Goal: Information Seeking & Learning: Find specific fact

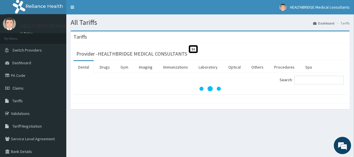
scroll to position [41, 0]
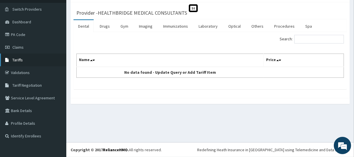
click at [33, 61] on link "Tariffs" at bounding box center [33, 60] width 66 height 13
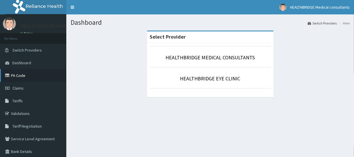
click at [31, 73] on link "PA Code" at bounding box center [33, 75] width 66 height 13
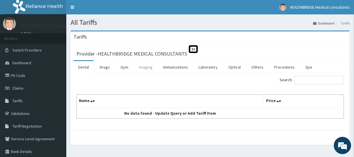
click at [150, 68] on link "Imaging" at bounding box center [145, 67] width 23 height 12
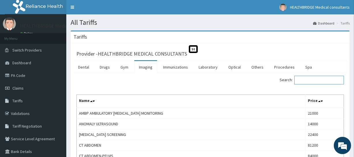
click at [310, 83] on input "Search:" at bounding box center [319, 80] width 50 height 9
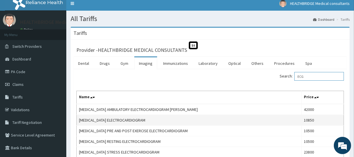
scroll to position [26, 0]
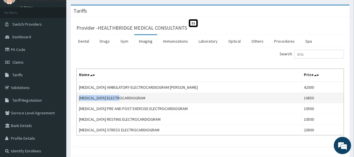
drag, startPoint x: 126, startPoint y: 97, endPoint x: 78, endPoint y: 96, distance: 47.8
click at [78, 96] on td "ECG ELECTROCARDIOGRAM" at bounding box center [189, 98] width 225 height 11
copy td "ECG ELECTROCARDIOGRAM"
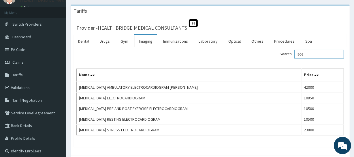
drag, startPoint x: 308, startPoint y: 55, endPoint x: 297, endPoint y: 54, distance: 11.2
click at [297, 54] on label "Search: ECG" at bounding box center [311, 54] width 64 height 9
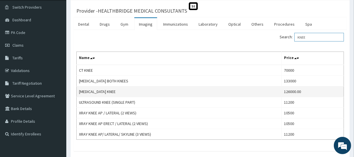
scroll to position [76, 0]
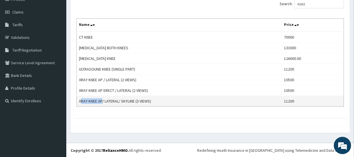
drag, startPoint x: 81, startPoint y: 101, endPoint x: 102, endPoint y: 101, distance: 20.5
click at [102, 101] on td "XRAY KNEE AP/ LATERAL/ SKYLINE (3 VIEWS)" at bounding box center [179, 101] width 205 height 11
drag, startPoint x: 79, startPoint y: 99, endPoint x: 153, endPoint y: 102, distance: 74.1
click at [153, 102] on td "XRAY KNEE AP/ LATERAL/ SKYLINE (3 VIEWS)" at bounding box center [179, 101] width 205 height 11
copy td "XRAY KNEE AP/ LATERAL/ SKYLINE (3 VIEWS)"
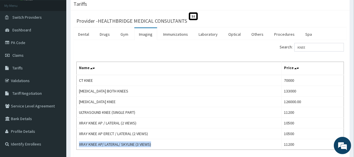
scroll to position [24, 0]
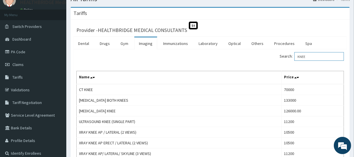
drag, startPoint x: 323, startPoint y: 57, endPoint x: 296, endPoint y: 56, distance: 26.2
click at [296, 56] on label "Search: KNEE" at bounding box center [311, 56] width 64 height 9
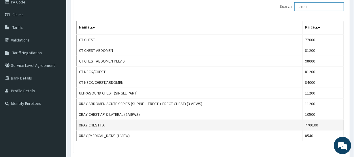
scroll to position [76, 0]
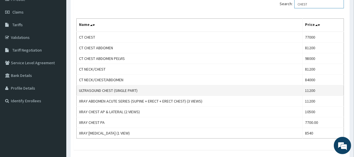
type input "CHEST"
drag, startPoint x: 80, startPoint y: 89, endPoint x: 141, endPoint y: 89, distance: 61.4
click at [141, 89] on td "ULTRASOUND CHEST (SINGLE PART)" at bounding box center [190, 90] width 226 height 11
copy td "ULTRASOUND CHEST (SINGLE PART)"
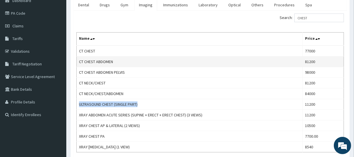
scroll to position [24, 0]
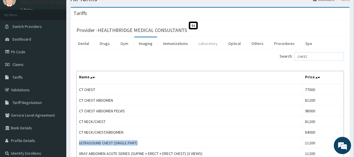
click at [217, 44] on link "Laboratory" at bounding box center [208, 43] width 28 height 12
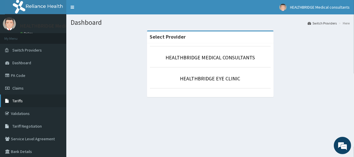
click at [36, 103] on link "Tariffs" at bounding box center [33, 100] width 66 height 13
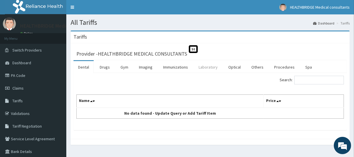
click at [213, 69] on link "Laboratory" at bounding box center [208, 67] width 28 height 12
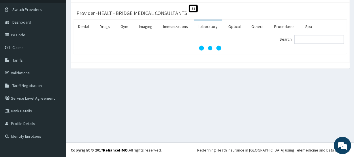
scroll to position [41, 0]
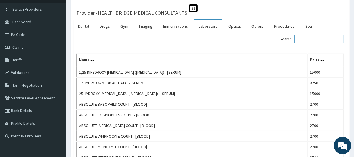
click at [303, 38] on input "Search:" at bounding box center [319, 39] width 50 height 9
paste input "[MEDICAL_DATA]"
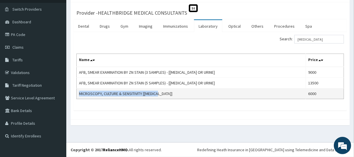
drag, startPoint x: 168, startPoint y: 93, endPoint x: 80, endPoint y: 92, distance: 87.9
click at [80, 92] on td "MICROSCOPY, CULTURE & SENSITIVITY [[MEDICAL_DATA]]" at bounding box center [191, 93] width 229 height 11
copy td "MICROSCOPY, CULTURE & SENSITIVITY [[MEDICAL_DATA]]"
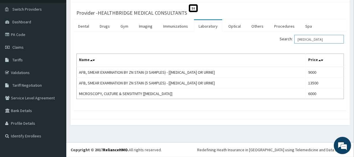
drag, startPoint x: 316, startPoint y: 40, endPoint x: 272, endPoint y: 46, distance: 43.9
click at [272, 46] on div "Search: [MEDICAL_DATA] Name Price AFB, SMEAR EXAMINATION BY ZN STAIN (3 SAMPLES…" at bounding box center [209, 67] width 267 height 64
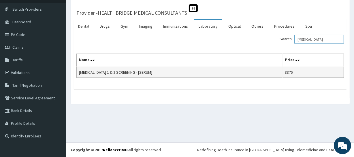
type input "[MEDICAL_DATA]"
drag, startPoint x: 135, startPoint y: 70, endPoint x: 79, endPoint y: 72, distance: 56.2
click at [79, 72] on td "HIV 1 & 2 SCREENING - [SERUM]" at bounding box center [180, 72] width 206 height 11
copy td "HIV 1 & 2 SCREENING - [SERUM]"
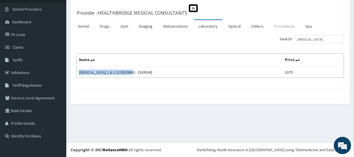
click at [274, 25] on link "Procedures" at bounding box center [284, 26] width 30 height 12
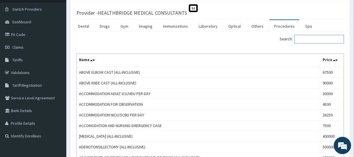
click at [329, 40] on input "Search:" at bounding box center [319, 39] width 50 height 9
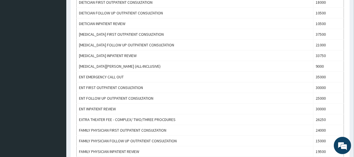
scroll to position [381, 0]
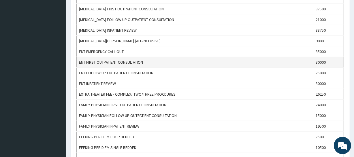
type input "ENT"
drag, startPoint x: 78, startPoint y: 60, endPoint x: 145, endPoint y: 59, distance: 66.8
click at [145, 59] on td "ENT FIRST OUTPATIENT CONSULTATION" at bounding box center [195, 62] width 236 height 11
copy td "ENT FIRST OUTPATIENT CONSULTATION"
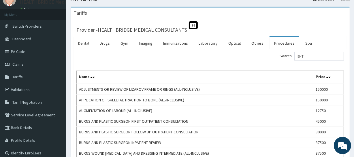
scroll to position [15, 0]
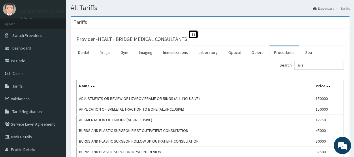
click at [105, 52] on link "Drugs" at bounding box center [104, 52] width 19 height 12
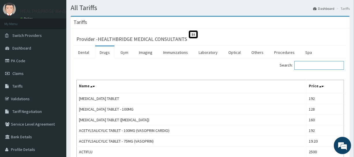
click at [308, 63] on input "Search:" at bounding box center [319, 65] width 50 height 9
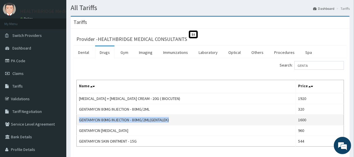
drag, startPoint x: 183, startPoint y: 120, endPoint x: 80, endPoint y: 124, distance: 103.5
click at [80, 124] on td "GENTAMYCIN 80MG INJECTION - 80MG/2ML(GENTALEK)" at bounding box center [186, 120] width 219 height 11
copy td "GENTAMYCIN 80MG INJECTION - 80MG/2ML(GENTALEK)"
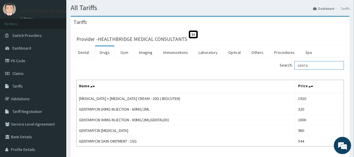
drag, startPoint x: 297, startPoint y: 65, endPoint x: 273, endPoint y: 65, distance: 23.9
click at [273, 65] on div "Search: GENTA" at bounding box center [278, 66] width 129 height 10
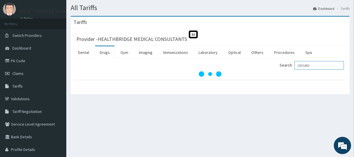
scroll to position [41, 0]
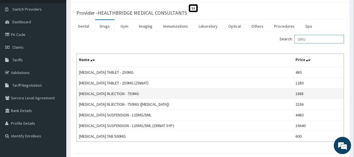
type input "CEFU"
drag, startPoint x: 136, startPoint y: 93, endPoint x: 78, endPoint y: 93, distance: 58.2
click at [78, 93] on td "CEFUROXIME INJECTION - 750MG" at bounding box center [185, 93] width 217 height 11
copy td "CEFUROXIME INJECTION - 750MG"
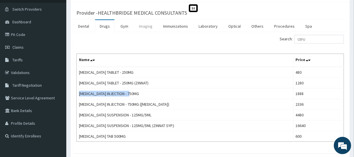
click at [148, 24] on link "Imaging" at bounding box center [145, 26] width 23 height 12
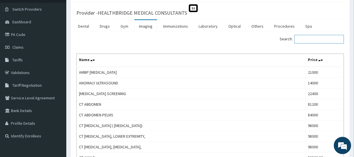
click at [310, 40] on input "Search:" at bounding box center [319, 39] width 50 height 9
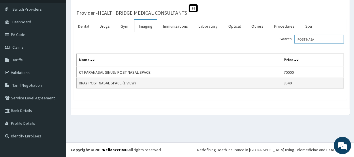
type input "POST NASA"
drag, startPoint x: 143, startPoint y: 84, endPoint x: 79, endPoint y: 83, distance: 64.0
click at [79, 83] on td "XRAY POST NASAL SPACE (1 VIEW)" at bounding box center [179, 83] width 205 height 11
copy td "XRAY POST NASAL SPACE (1 VIEW)"
